Goal: Information Seeking & Learning: Check status

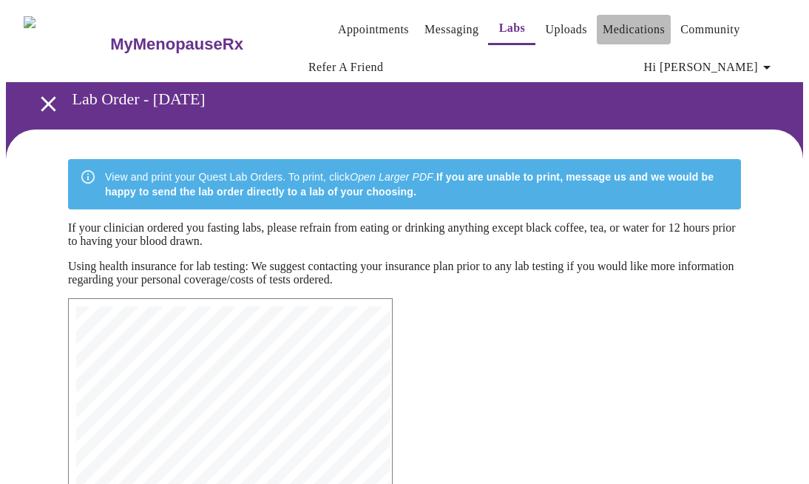
click at [626, 29] on link "Medications" at bounding box center [634, 29] width 62 height 21
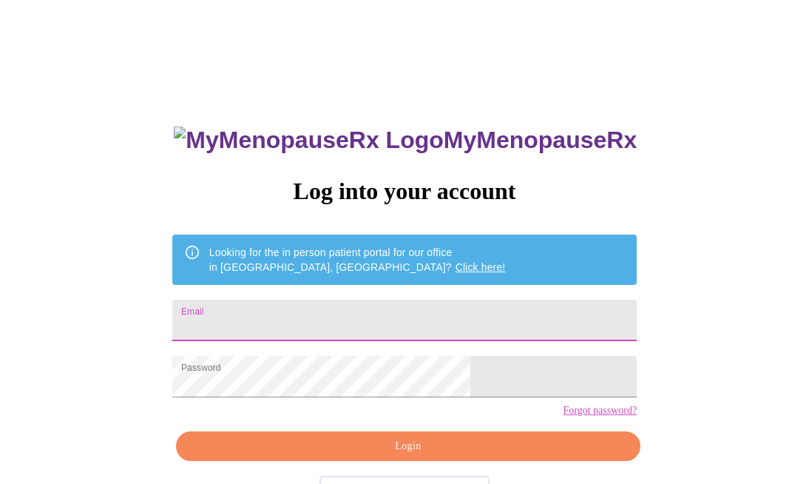
click at [343, 300] on input "Email" at bounding box center [404, 320] width 465 height 41
type input "[EMAIL_ADDRESS][DOMAIN_NAME]"
click at [410, 456] on span "Login" at bounding box center [408, 446] width 431 height 18
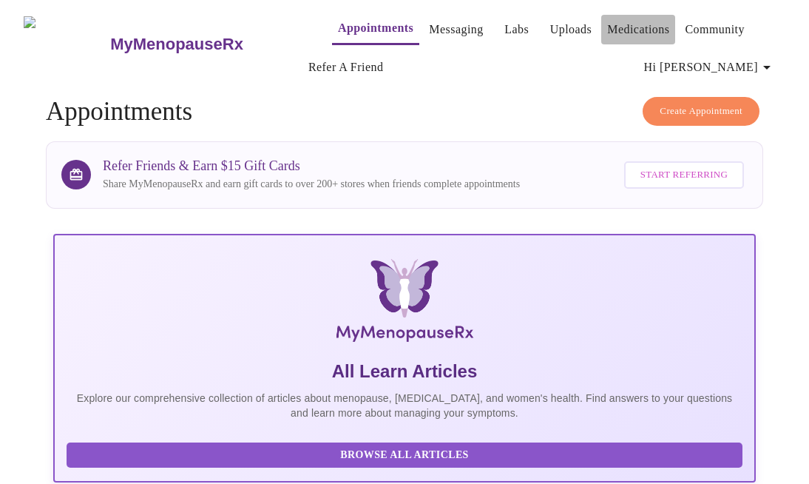
click at [612, 27] on link "Medications" at bounding box center [638, 29] width 62 height 21
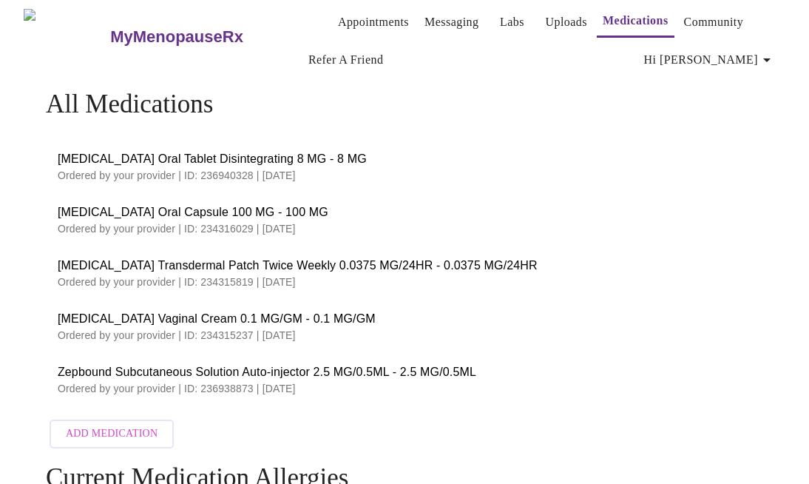
scroll to position [18, 0]
